Goal: Navigation & Orientation: Find specific page/section

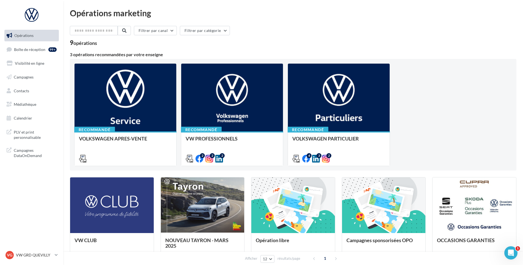
click at [26, 42] on ul "Opérations Boîte de réception 99+ Visibilité en ligne Campagnes Contacts Médiat…" at bounding box center [31, 76] width 59 height 98
click at [25, 44] on link "Boîte de réception 99+" at bounding box center [31, 49] width 57 height 12
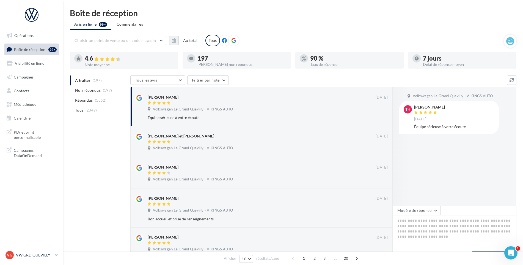
click at [42, 259] on link "VG VW GRD QUEVILLY vw-leg-vau" at bounding box center [31, 254] width 54 height 10
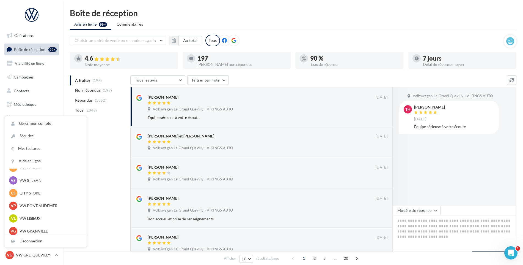
scroll to position [95, 0]
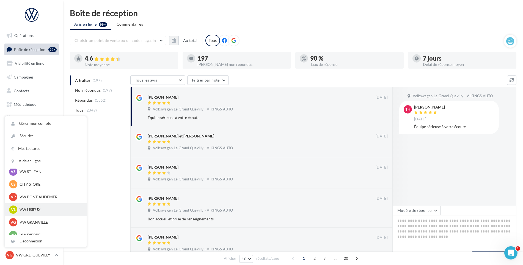
click at [49, 206] on div "VL VW LISIEUX vw-lis-vau" at bounding box center [45, 209] width 73 height 8
